Goal: Task Accomplishment & Management: Complete application form

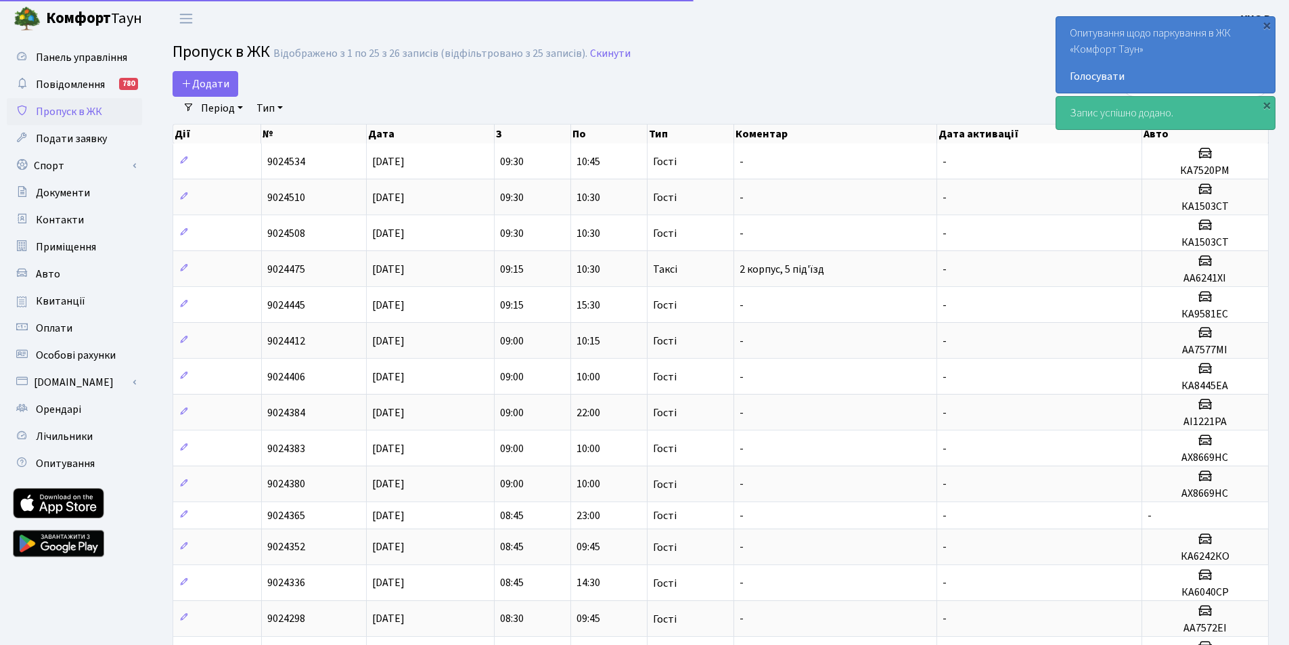
select select "25"
click at [208, 84] on span "Додати" at bounding box center [205, 83] width 48 height 15
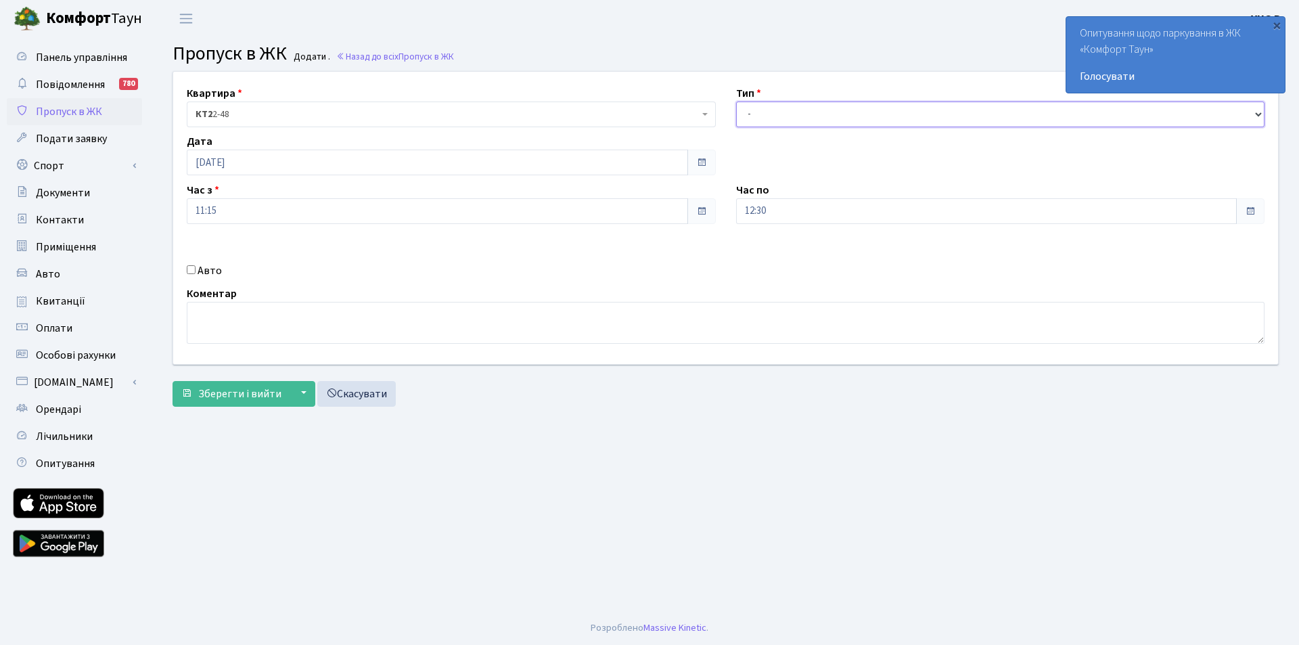
click at [775, 125] on select "- Доставка Таксі Гості Сервіс" at bounding box center [1000, 115] width 529 height 26
select select "3"
click at [736, 102] on select "- Доставка Таксі Гості Сервіс" at bounding box center [1000, 115] width 529 height 26
click at [780, 205] on input "12:30" at bounding box center [986, 211] width 501 height 26
click at [261, 216] on input "11:15" at bounding box center [437, 211] width 501 height 26
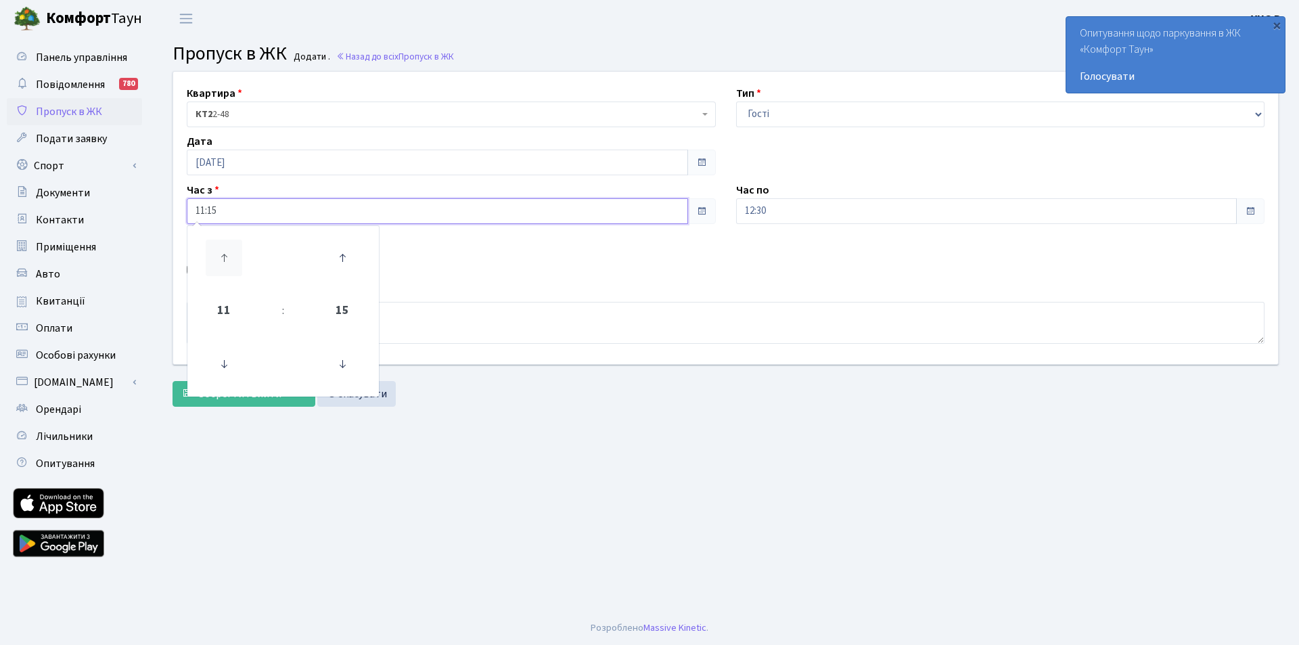
click at [223, 248] on icon at bounding box center [224, 258] width 37 height 37
click at [349, 254] on icon at bounding box center [342, 258] width 37 height 37
click at [342, 256] on icon at bounding box center [342, 258] width 37 height 37
click at [209, 363] on icon at bounding box center [224, 364] width 37 height 37
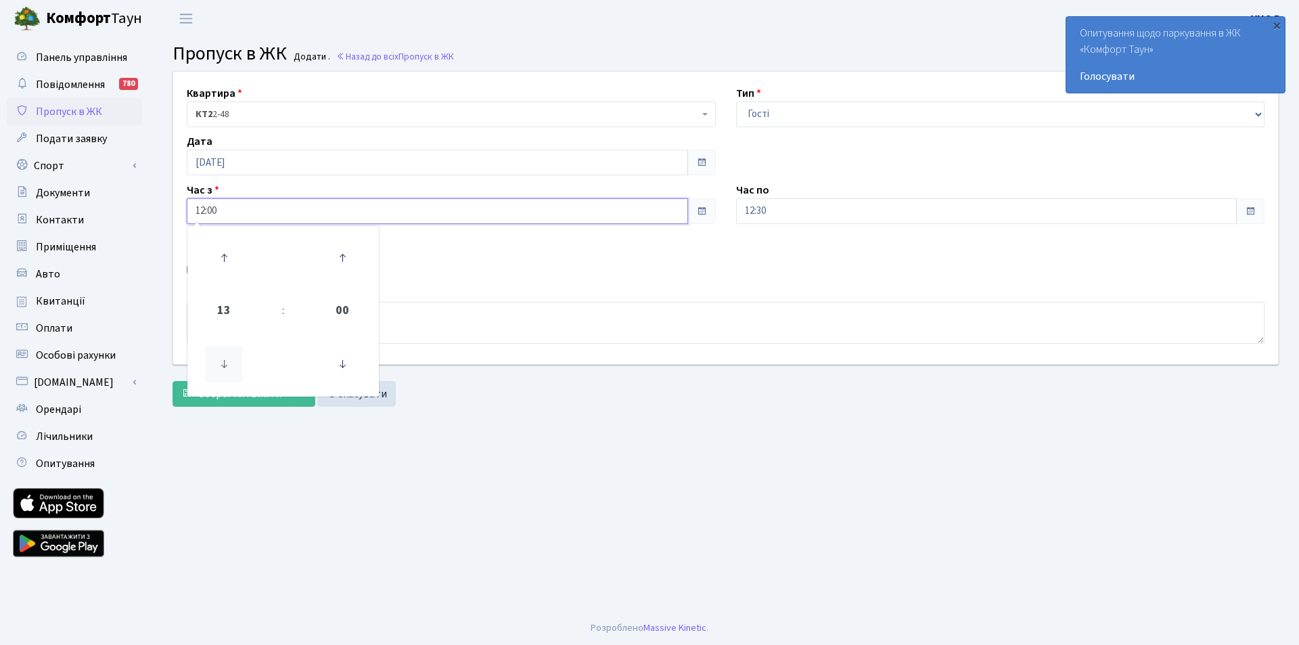
click at [209, 363] on icon at bounding box center [224, 364] width 37 height 37
click at [224, 257] on icon at bounding box center [224, 258] width 37 height 37
type input "12:00"
click at [773, 206] on input "12:30" at bounding box center [986, 211] width 501 height 26
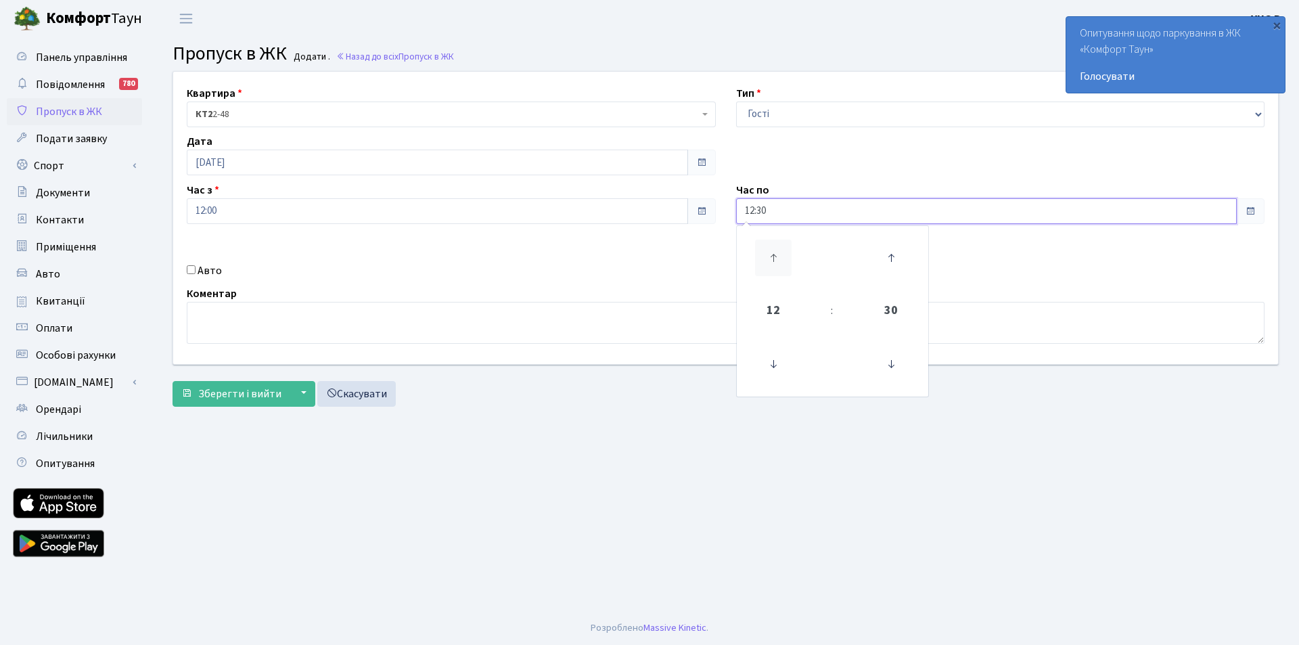
click at [780, 265] on icon at bounding box center [773, 258] width 37 height 37
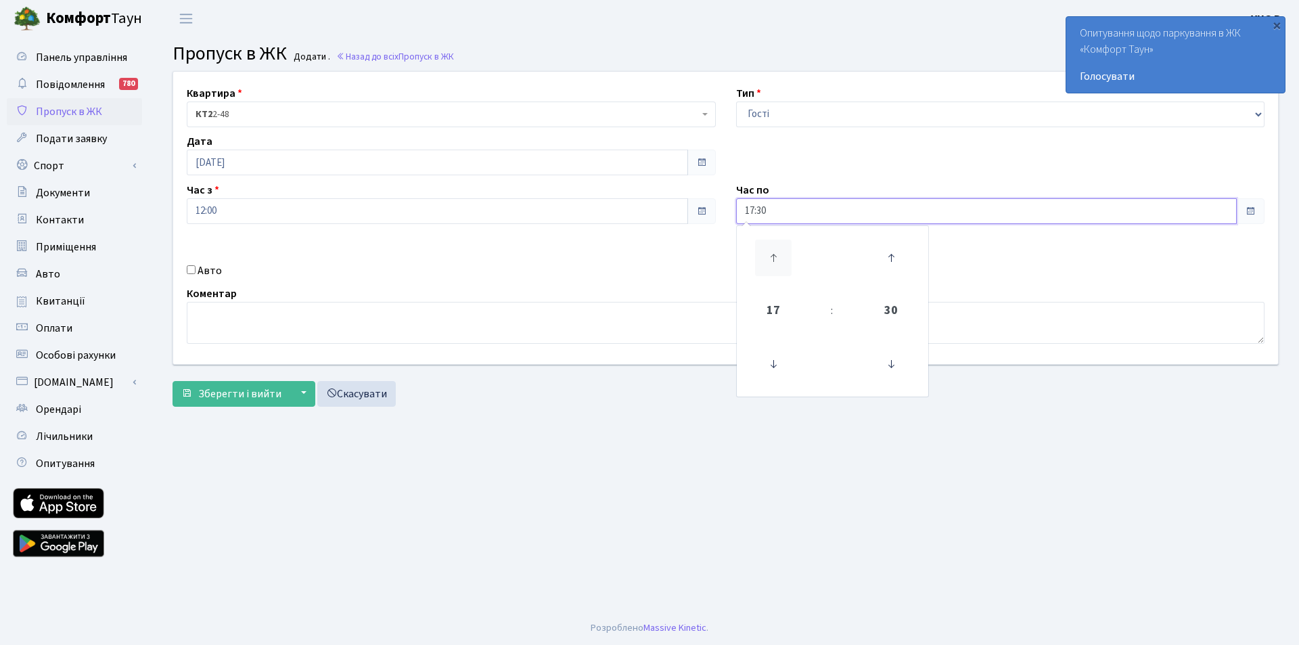
click at [780, 265] on icon at bounding box center [773, 258] width 37 height 37
click at [897, 367] on icon at bounding box center [891, 364] width 37 height 37
type input "18:00"
click at [273, 307] on textarea at bounding box center [726, 323] width 1078 height 42
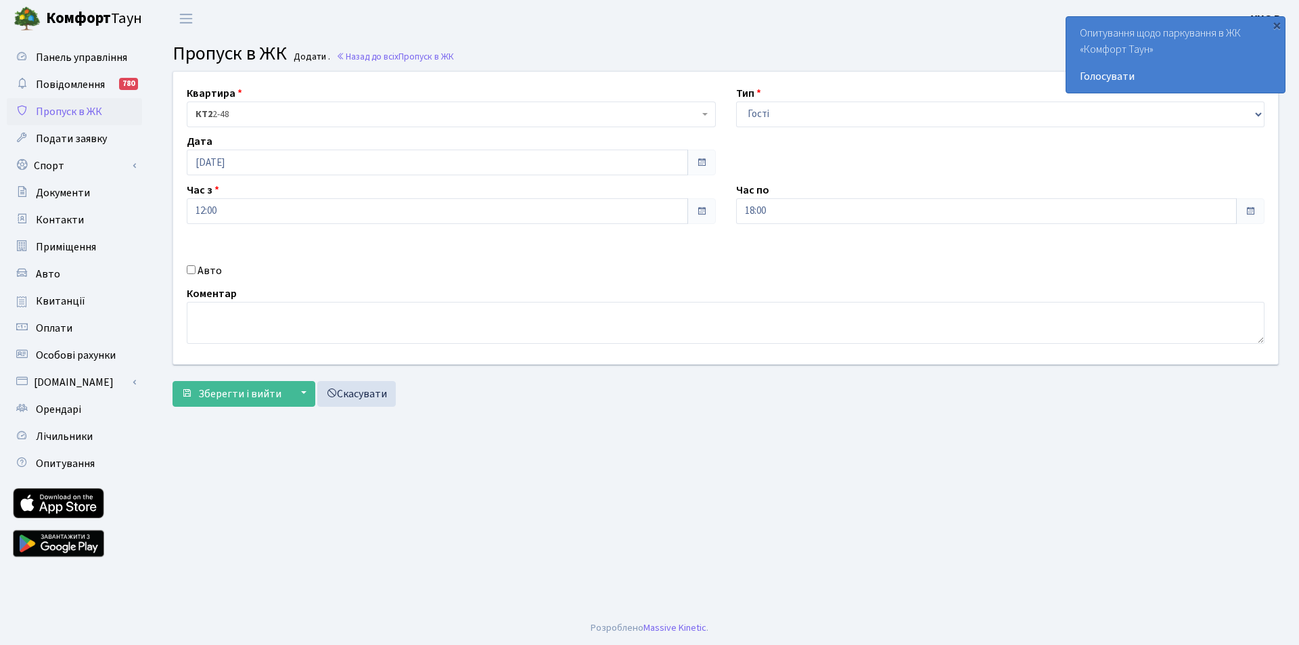
click at [201, 267] on label "Авто" at bounding box center [210, 271] width 24 height 16
click at [196, 267] on input "Авто" at bounding box center [191, 269] width 9 height 9
checkbox input "true"
type input "KI0077YA"
drag, startPoint x: 789, startPoint y: 258, endPoint x: 667, endPoint y: 258, distance: 122.5
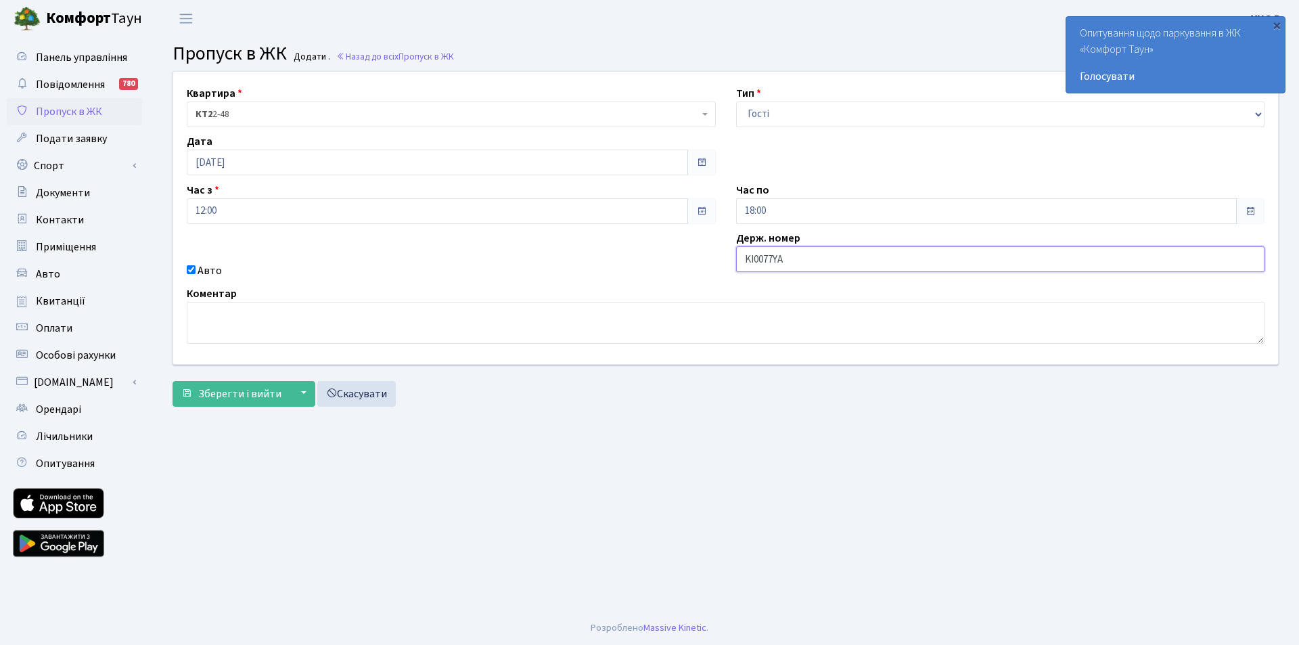
click at [667, 258] on div "Квартира <b>КТ2</b>&nbsp;&nbsp;&nbsp;2-48 <b>КТ2</b>&nbsp;&nbsp;&nbsp;2-49 <b>К…" at bounding box center [725, 218] width 1125 height 292
drag, startPoint x: 784, startPoint y: 258, endPoint x: 735, endPoint y: 259, distance: 48.7
click at [735, 259] on div "Держ. номер KI0077YA" at bounding box center [1000, 254] width 549 height 49
click at [421, 327] on textarea at bounding box center [726, 323] width 1078 height 42
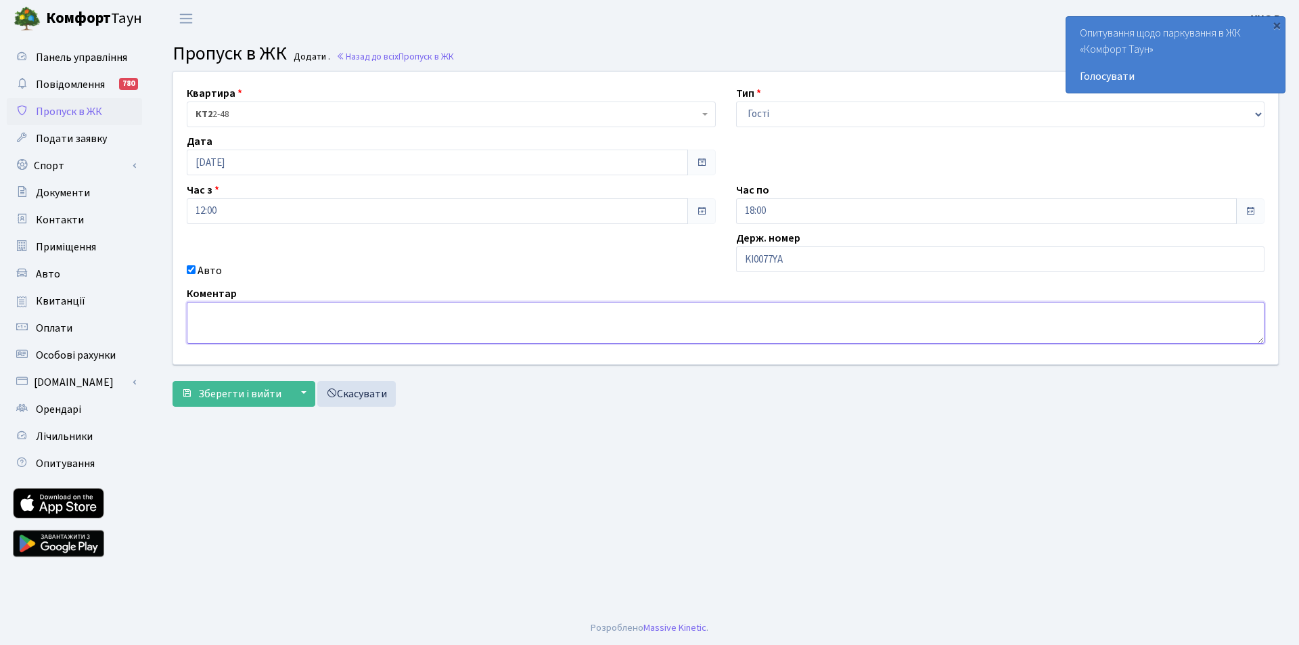
paste textarea "KI0077YA"
type textarea "KI0077YA відділ оренди"
click at [278, 388] on span "Зберегти і вийти" at bounding box center [239, 393] width 83 height 15
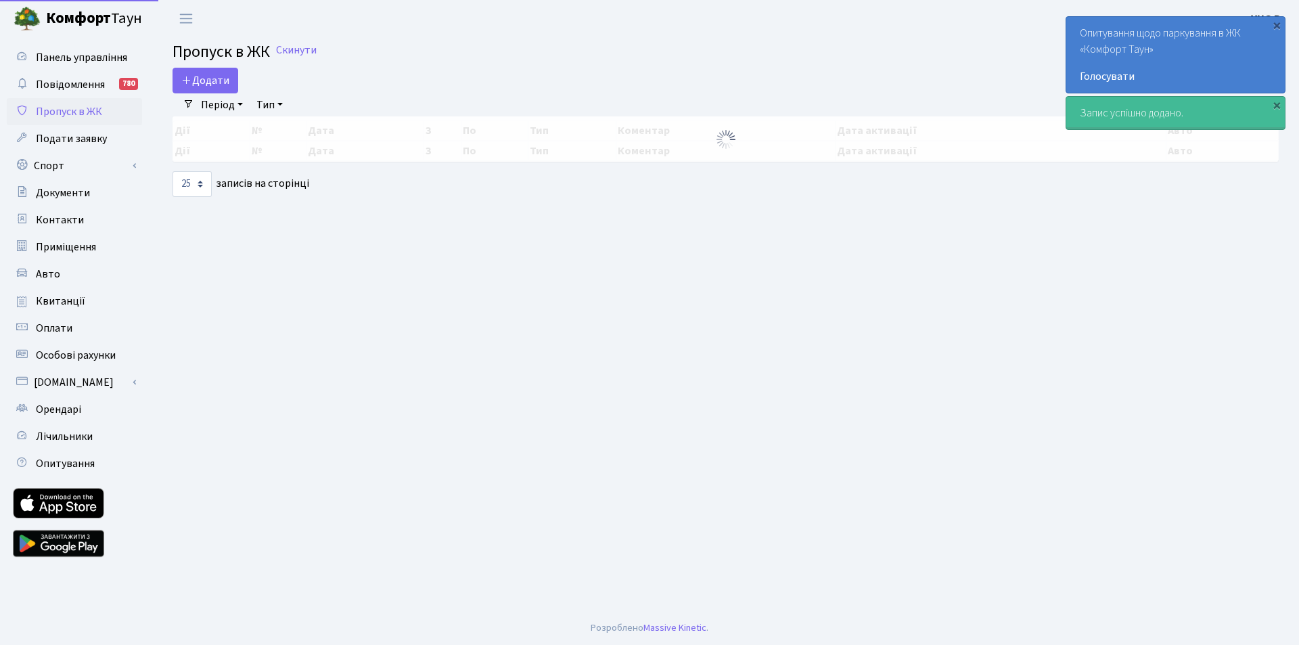
select select "25"
